Goal: Task Accomplishment & Management: Use online tool/utility

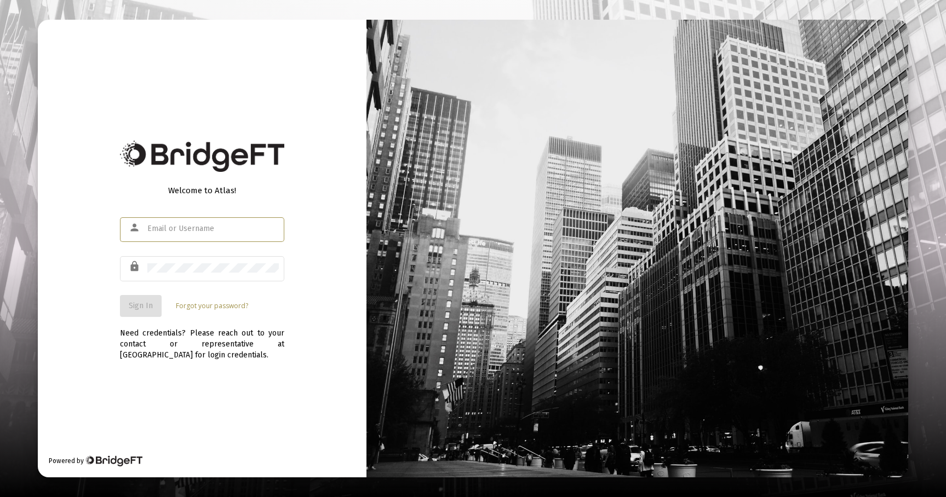
click at [157, 230] on input "text" at bounding box center [212, 228] width 131 height 9
type input "[EMAIL_ADDRESS][DOMAIN_NAME]"
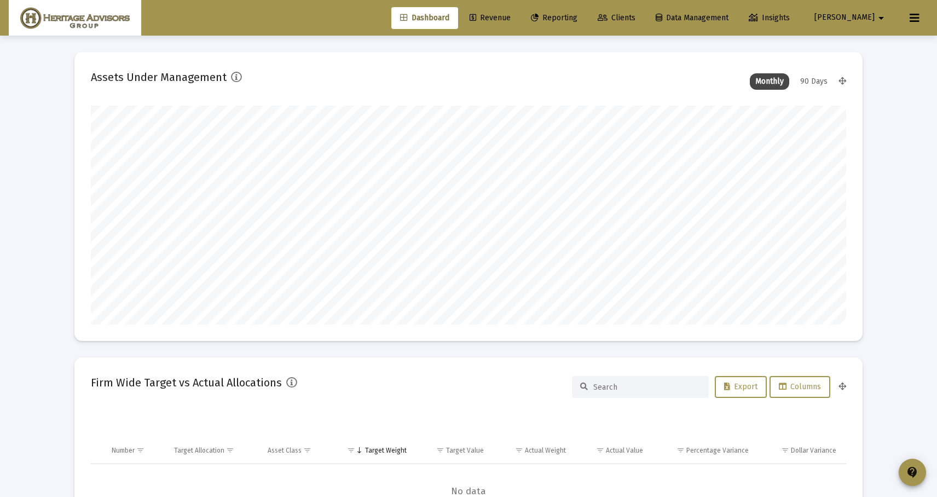
scroll to position [219, 407]
type input "[DATE]"
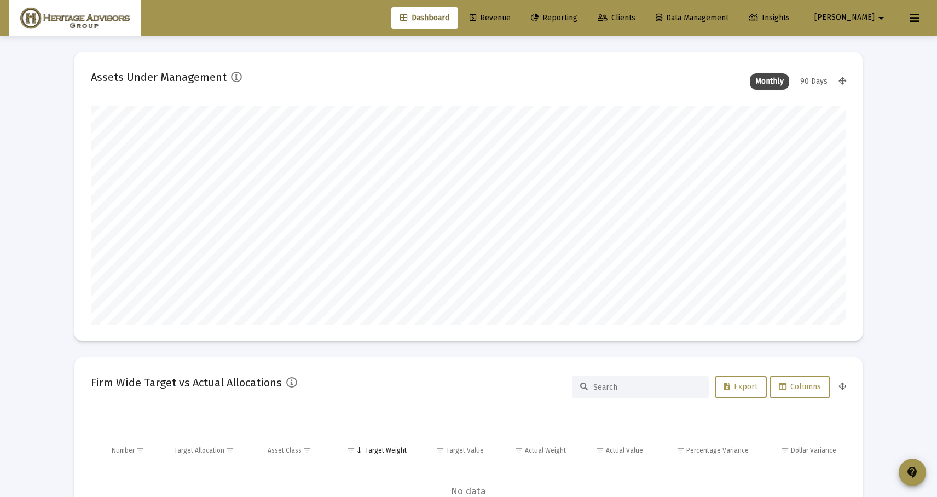
click at [578, 15] on span "Reporting" at bounding box center [554, 17] width 47 height 9
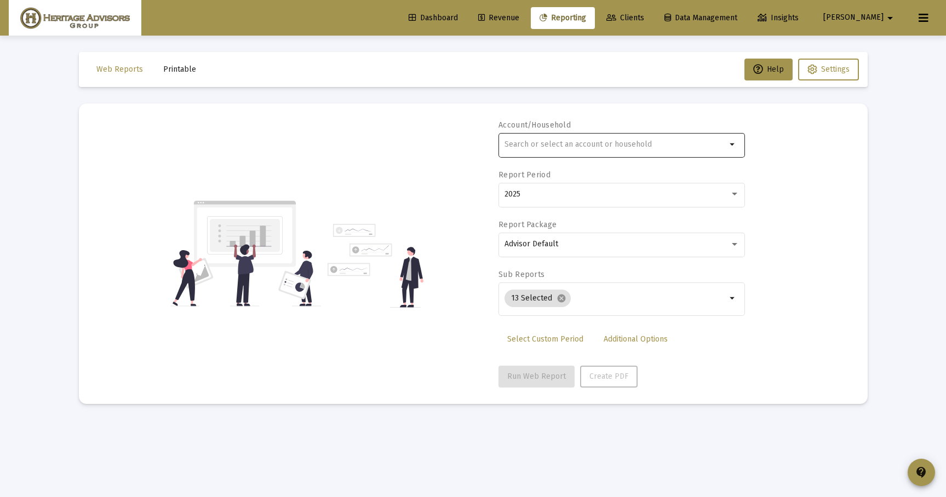
click at [523, 141] on input "text" at bounding box center [615, 144] width 222 height 9
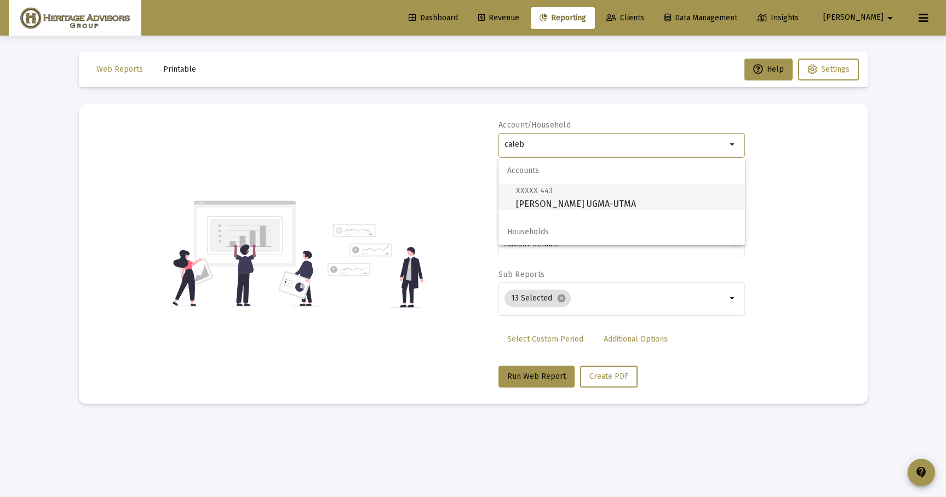
click at [566, 203] on span "XXXXX 443 [PERSON_NAME] UGMA-UTMA" at bounding box center [626, 197] width 220 height 27
type input "[PERSON_NAME] UGMA-UTMA"
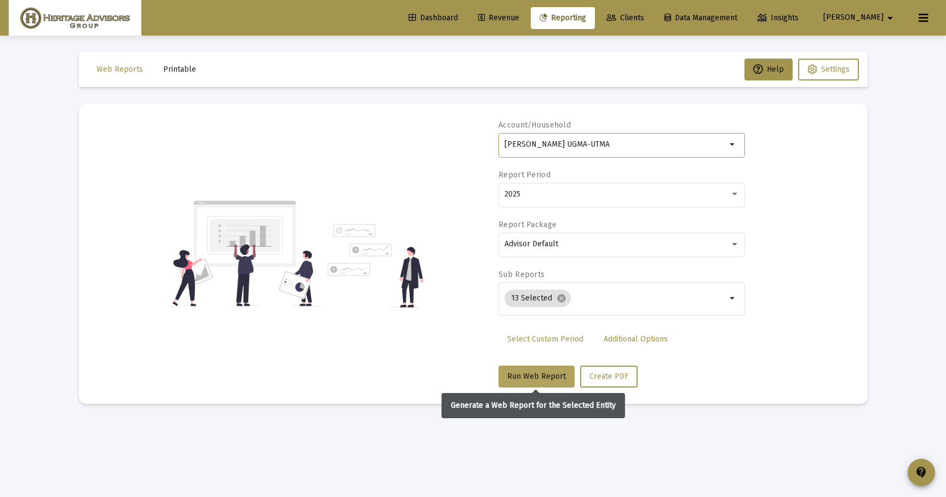
click at [527, 379] on span "Run Web Report" at bounding box center [536, 376] width 59 height 9
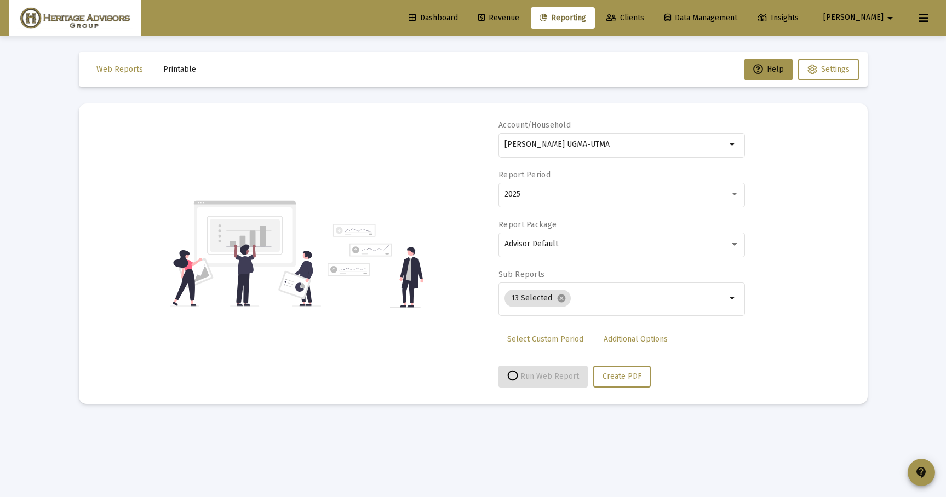
select select "View all"
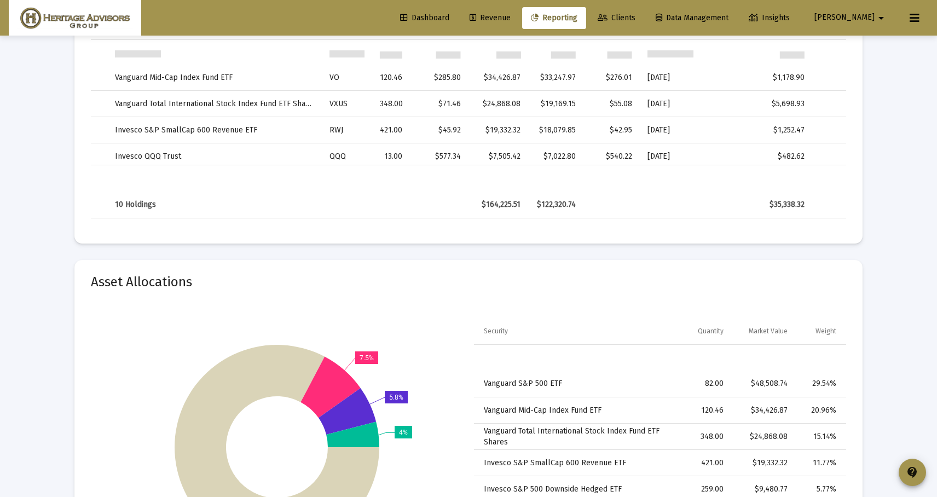
scroll to position [2448, 0]
